Goal: Information Seeking & Learning: Check status

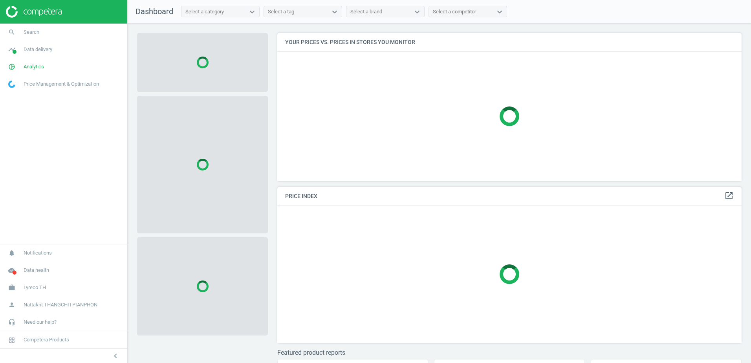
scroll to position [160, 470]
click at [55, 31] on link "search Search" at bounding box center [63, 32] width 127 height 17
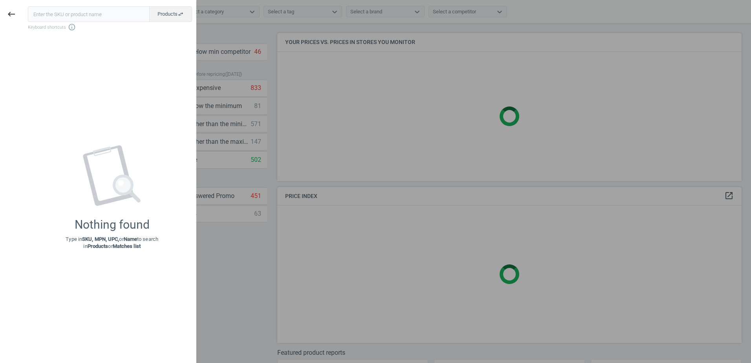
drag, startPoint x: 104, startPoint y: 7, endPoint x: 102, endPoint y: 11, distance: 4.2
click at [104, 7] on input "text" at bounding box center [89, 14] width 122 height 16
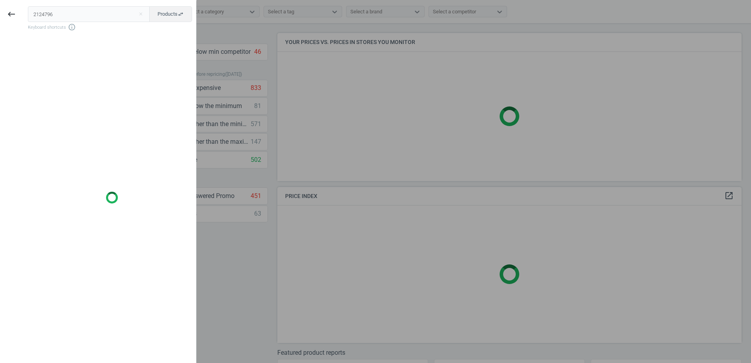
type input "2124796"
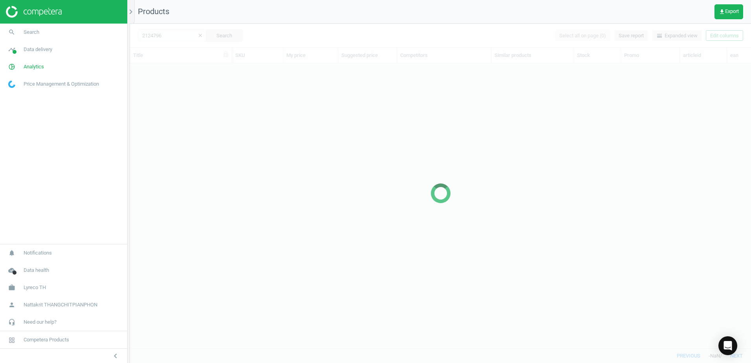
scroll to position [273, 615]
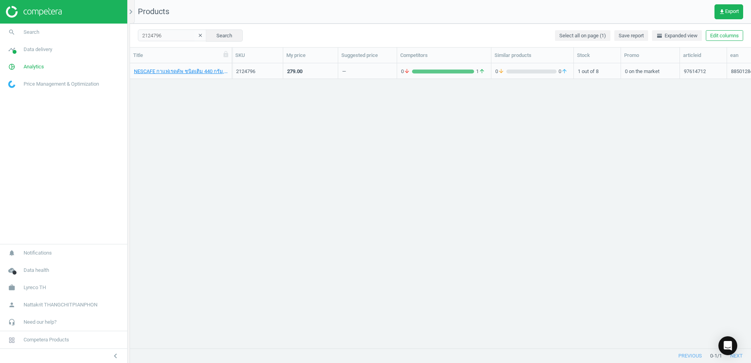
click at [246, 69] on div "2124796" at bounding box center [257, 71] width 43 height 7
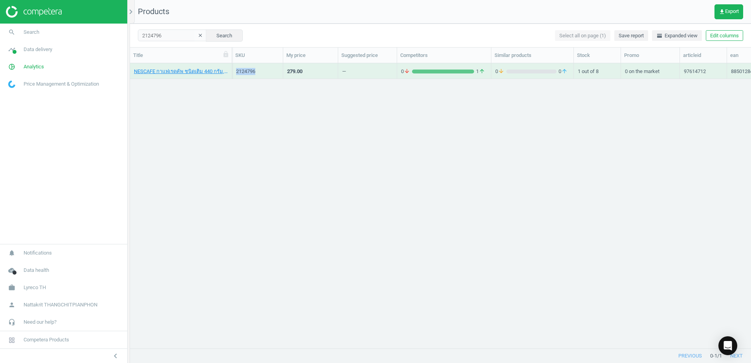
click at [246, 69] on div "2124796" at bounding box center [257, 71] width 43 height 7
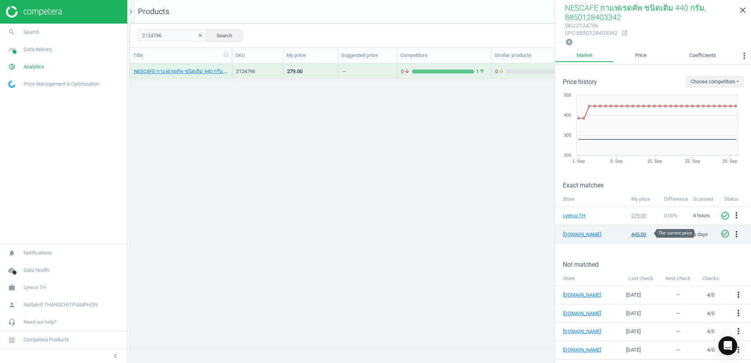
click at [635, 232] on div "445.00" at bounding box center [644, 234] width 26 height 7
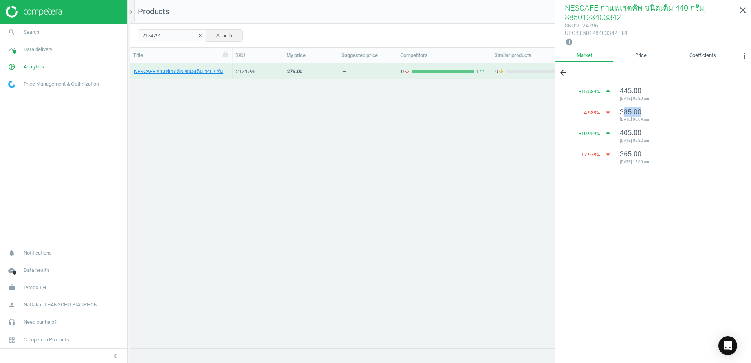
drag, startPoint x: 640, startPoint y: 111, endPoint x: 623, endPoint y: 111, distance: 16.5
click at [624, 111] on div "385.00 [DATE] 06:04 am" at bounding box center [676, 115] width 112 height 17
click at [622, 112] on span "385.00" at bounding box center [631, 112] width 22 height 8
click at [625, 131] on span "405.00" at bounding box center [631, 132] width 22 height 8
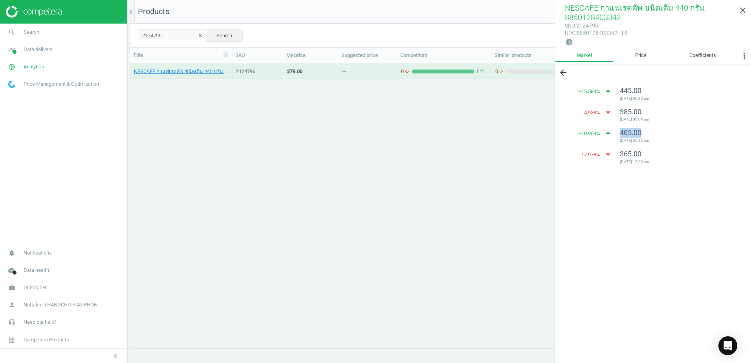
click at [625, 135] on span "405.00" at bounding box center [631, 132] width 22 height 8
click at [628, 110] on span "385.00" at bounding box center [631, 112] width 22 height 8
drag, startPoint x: 628, startPoint y: 110, endPoint x: 627, endPoint y: 124, distance: 13.4
click at [627, 124] on ul "+ 15.584 % arrow_drop_up 445.00 [DATE] 06:20 am -4.938 % arrow_drop_down 385.00…" at bounding box center [675, 124] width 135 height 84
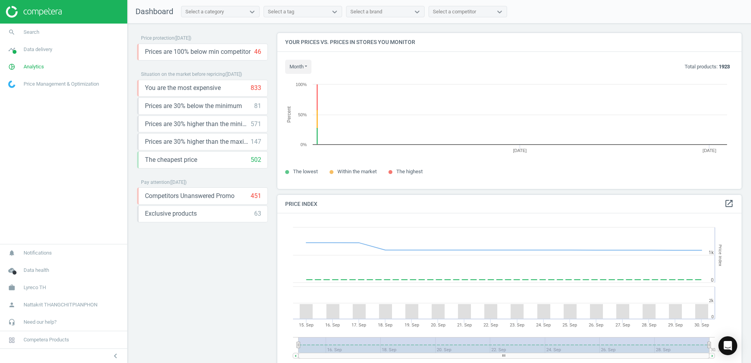
scroll to position [193, 470]
